Goal: Obtain resource: Obtain resource

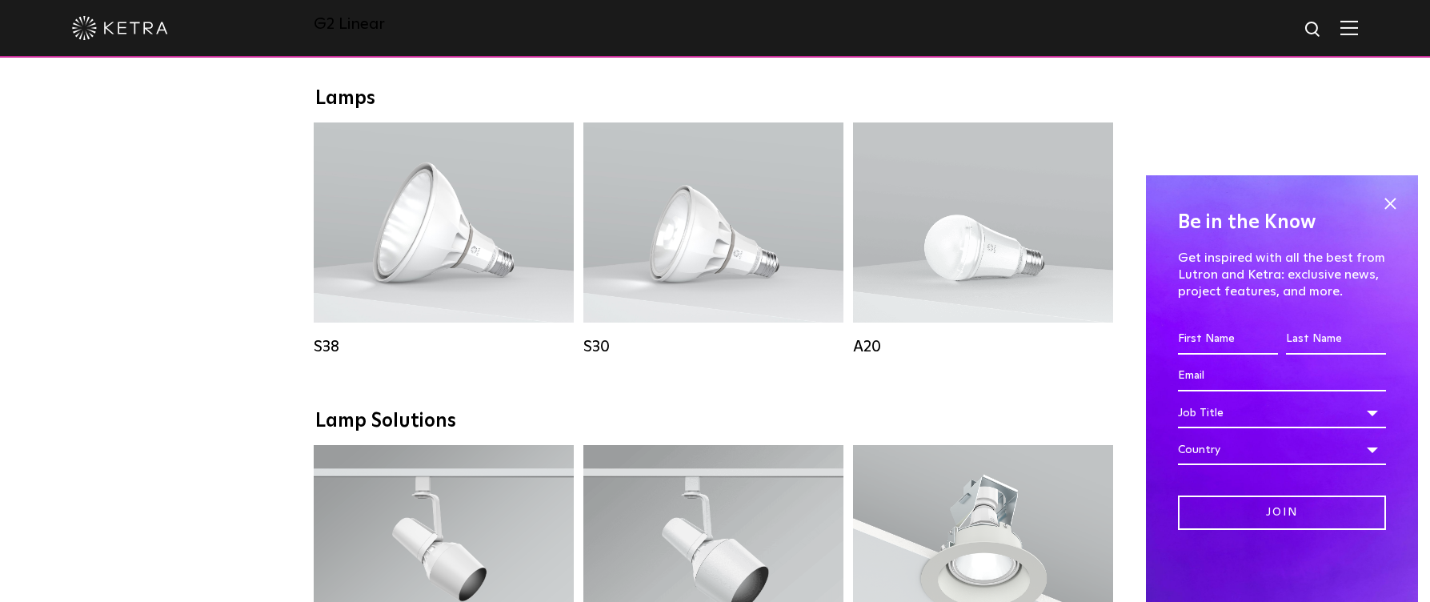
scroll to position [1120, 0]
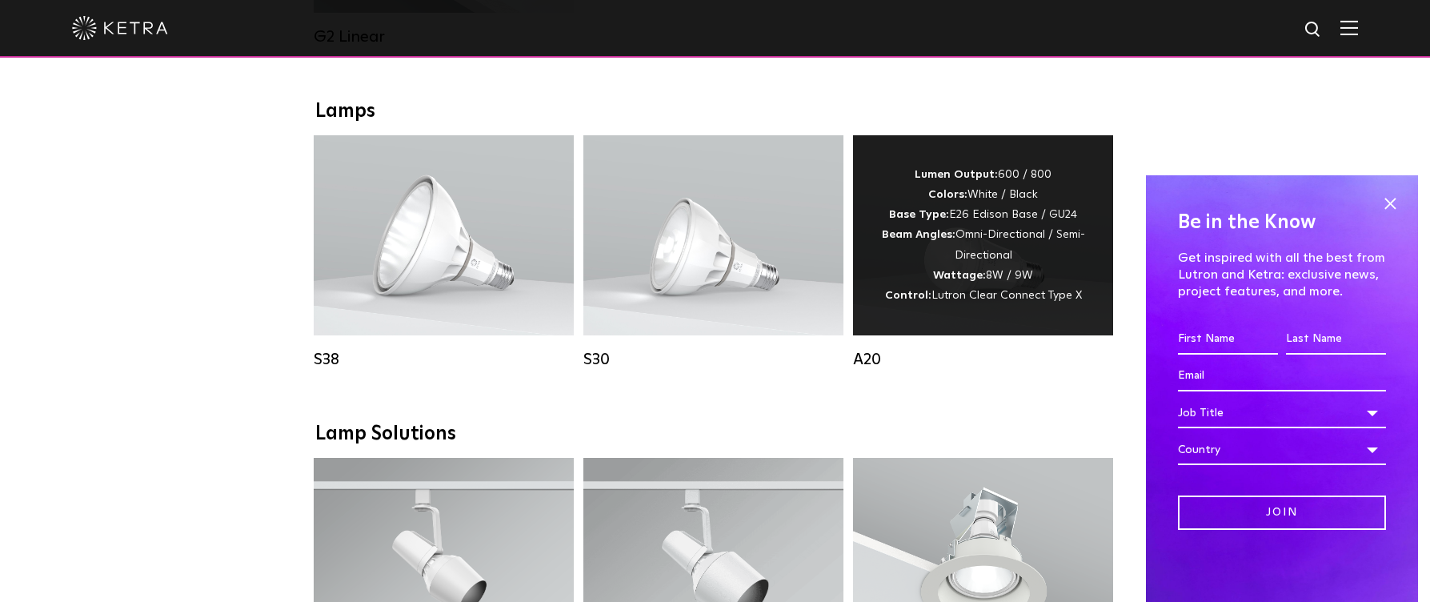
click at [992, 237] on div "Lumen Output: 600 / 800 Colors: White / Black Base Type: E26 Edison Base / GU24…" at bounding box center [983, 235] width 212 height 141
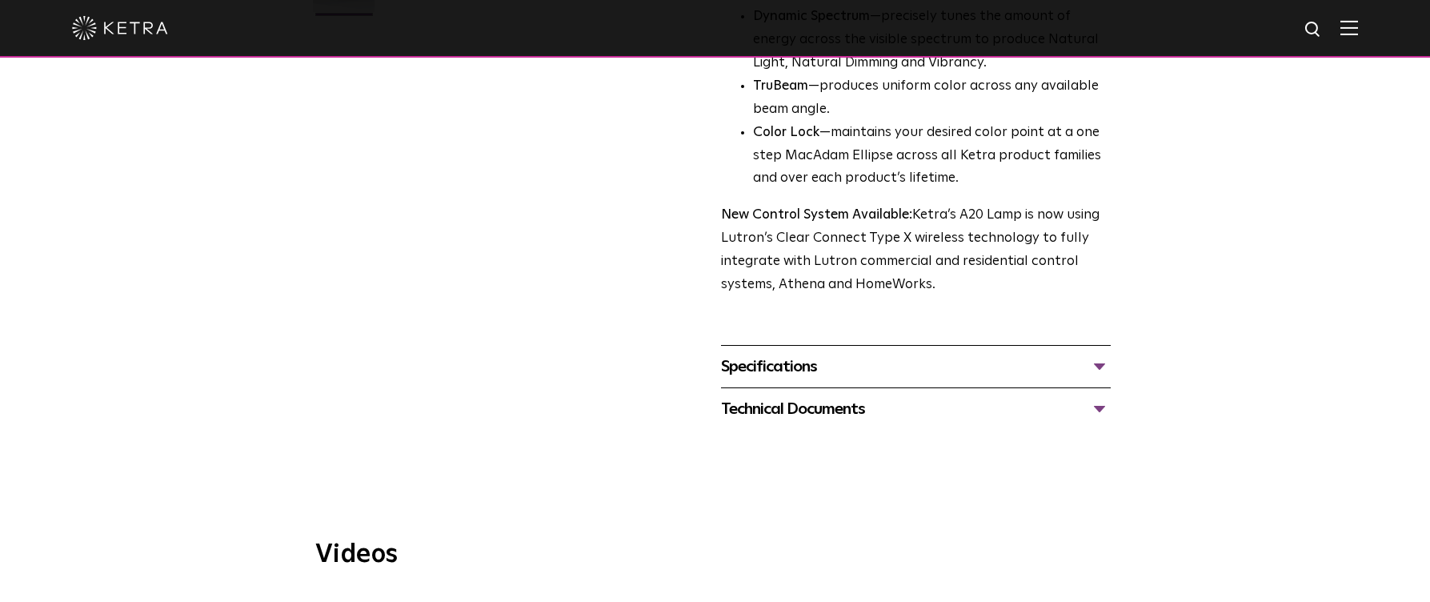
scroll to position [640, 0]
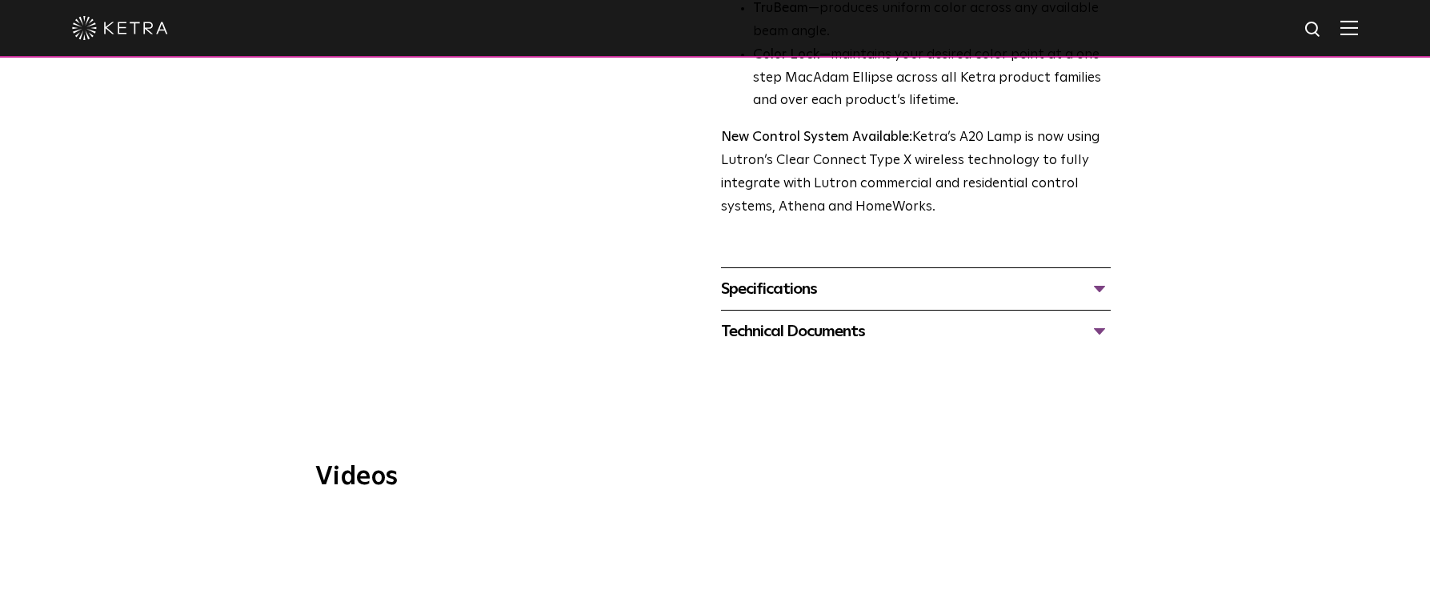
click at [1096, 276] on div "Specifications" at bounding box center [916, 289] width 390 height 26
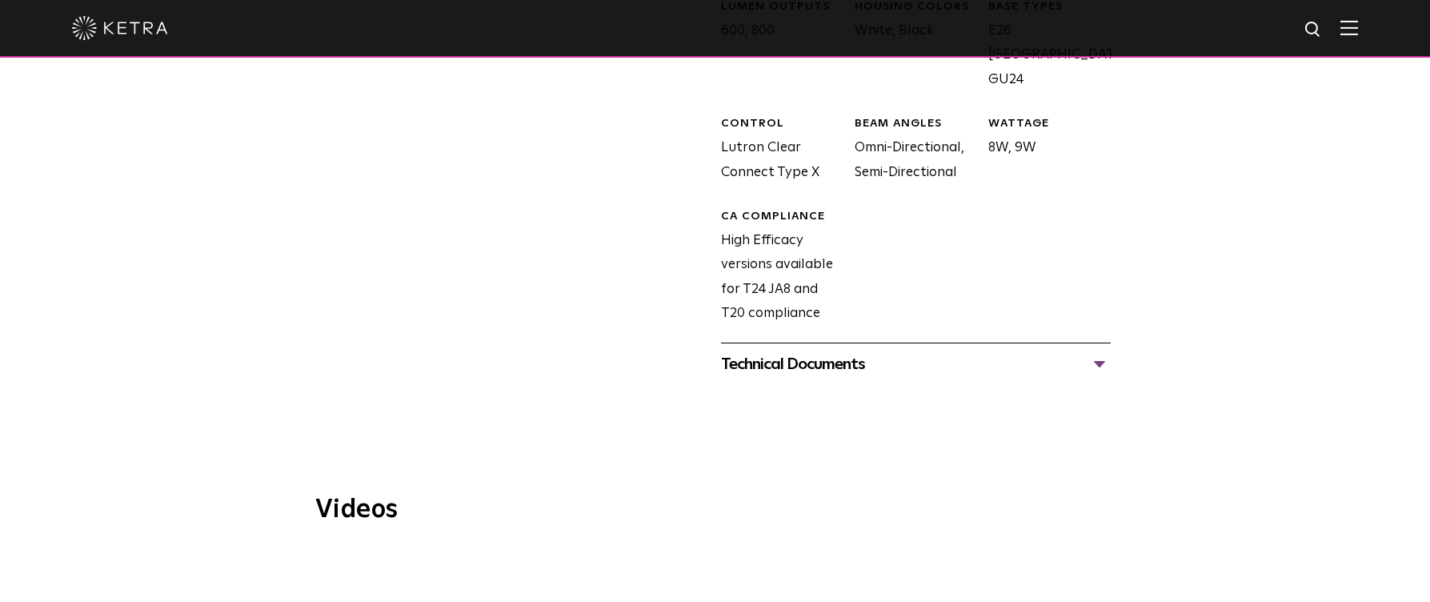
scroll to position [960, 0]
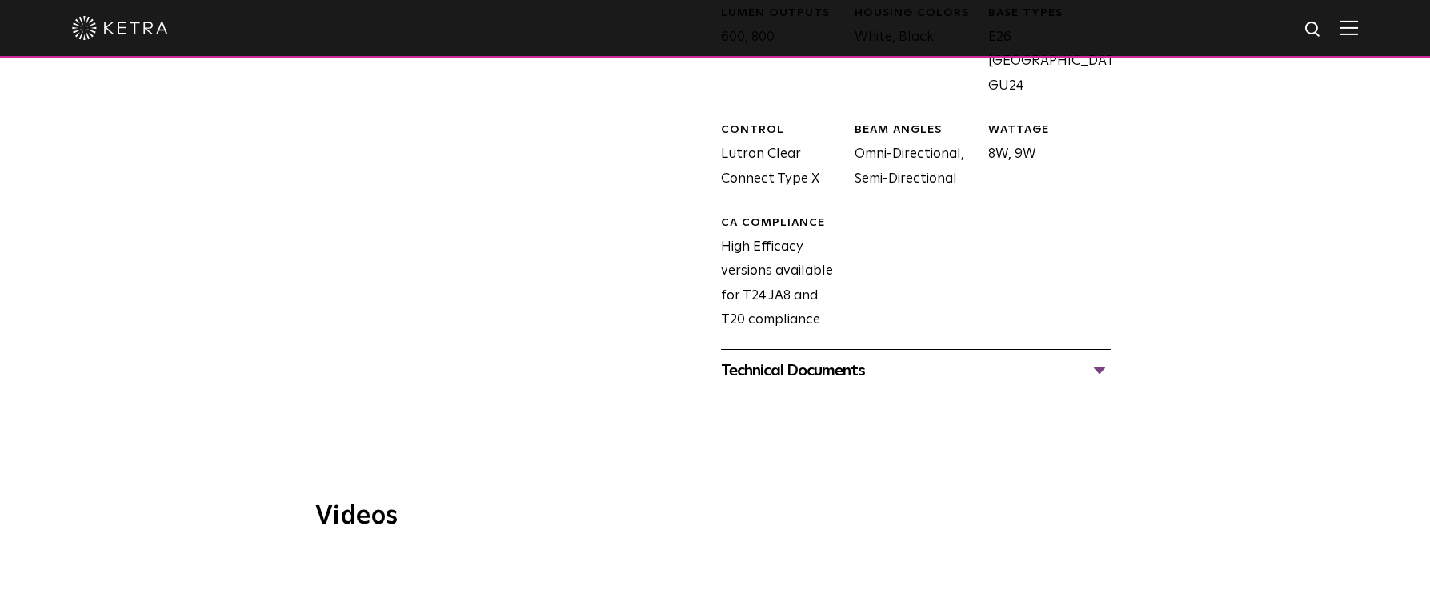
click at [1104, 358] on div "Technical Documents" at bounding box center [916, 371] width 390 height 26
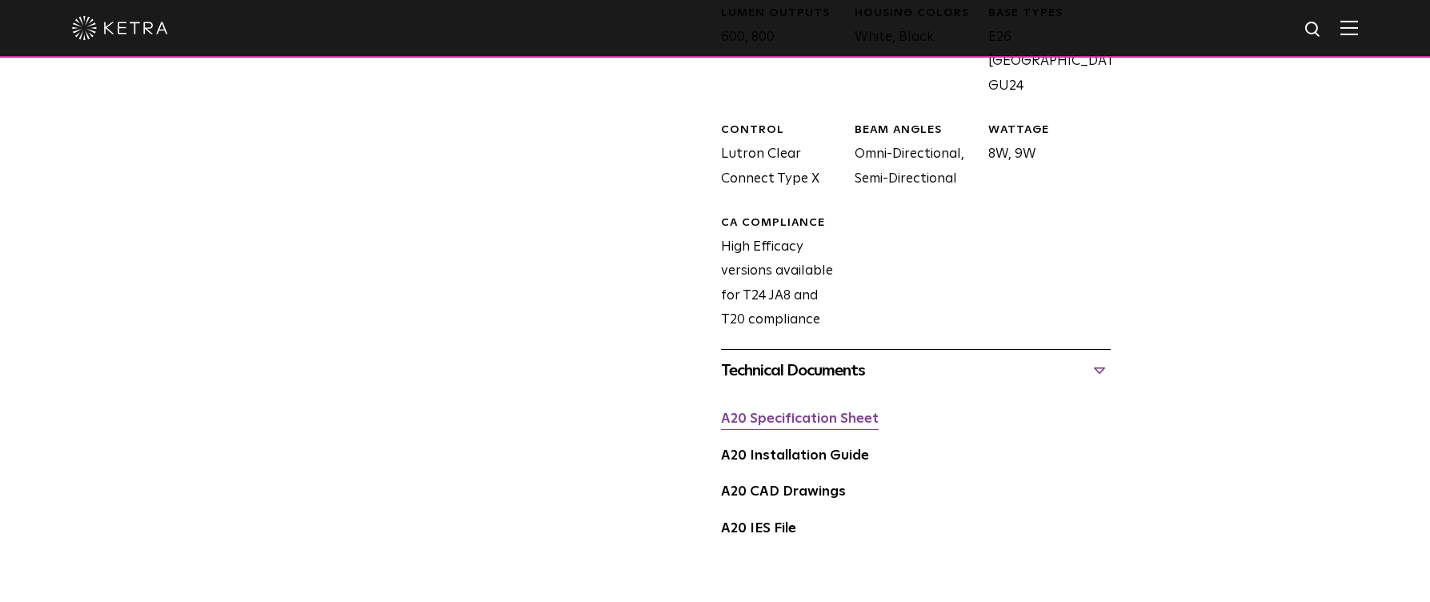
click at [826, 412] on link "A20 Specification Sheet" at bounding box center [800, 419] width 158 height 14
